Goal: Check status: Check status

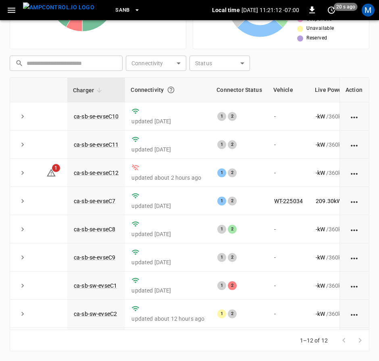
scroll to position [0, 89]
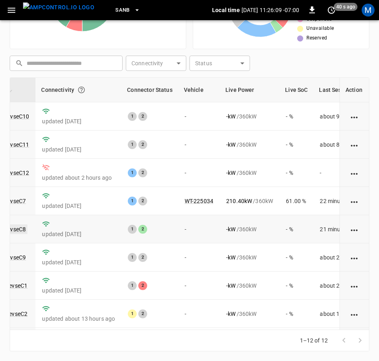
click at [23, 233] on link "ca-sb-se-evseC8" at bounding box center [5, 229] width 45 height 10
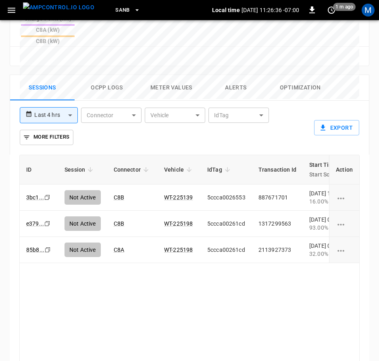
scroll to position [499, 0]
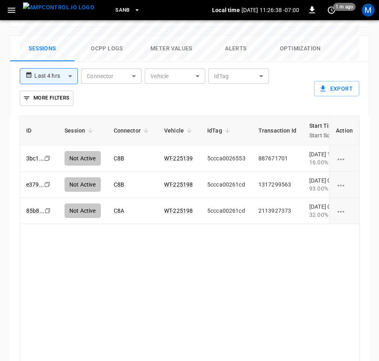
click at [172, 323] on div "ID Session Connector Vehicle IdTag Transaction Id Start Time Start SoC End Time…" at bounding box center [189, 242] width 340 height 252
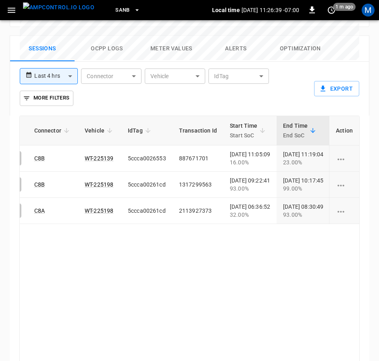
scroll to position [0, 172]
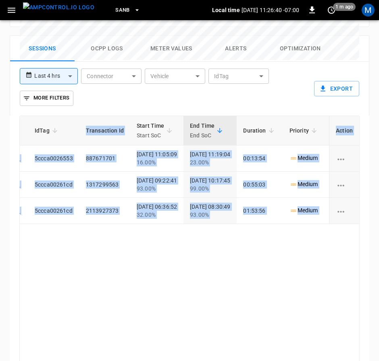
drag, startPoint x: 273, startPoint y: 331, endPoint x: 161, endPoint y: 304, distance: 115.7
click at [161, 304] on div "ID Session Connector Vehicle IdTag Transaction Id Start Time Start SoC End Time…" at bounding box center [189, 253] width 359 height 274
click at [176, 289] on div "ID Session Connector Vehicle IdTag Transaction Id Start Time Start SoC End Time…" at bounding box center [189, 242] width 340 height 252
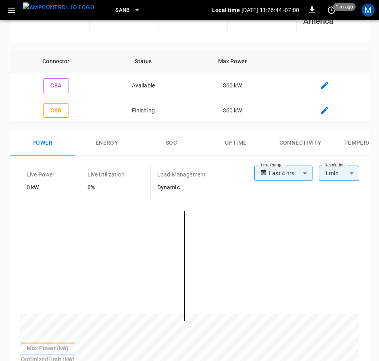
scroll to position [0, 0]
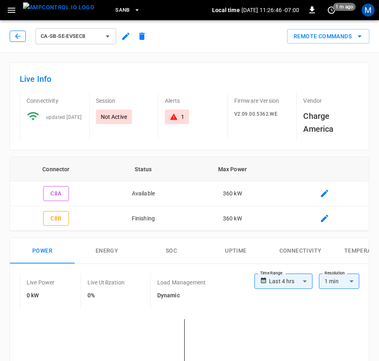
click at [17, 40] on icon "button" at bounding box center [18, 36] width 8 height 8
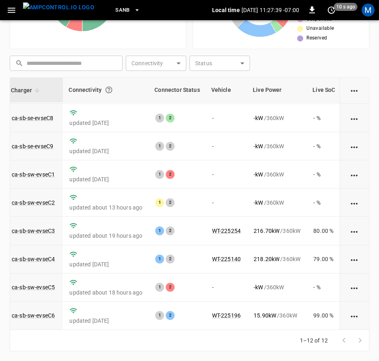
scroll to position [121, 73]
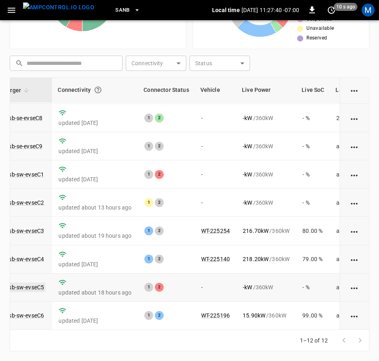
click at [43, 282] on link "ca-sb-sw-evseC5" at bounding box center [22, 287] width 46 height 10
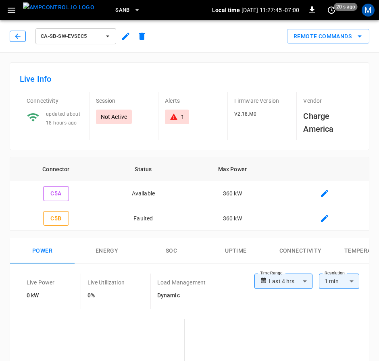
click at [21, 41] on button "button" at bounding box center [18, 36] width 16 height 11
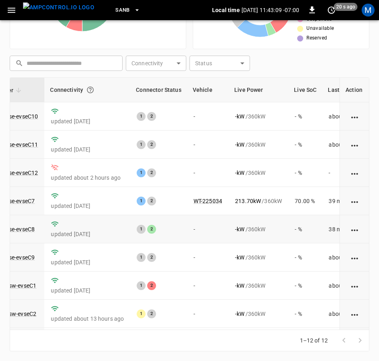
scroll to position [121, 81]
